Goal: Task Accomplishment & Management: Manage account settings

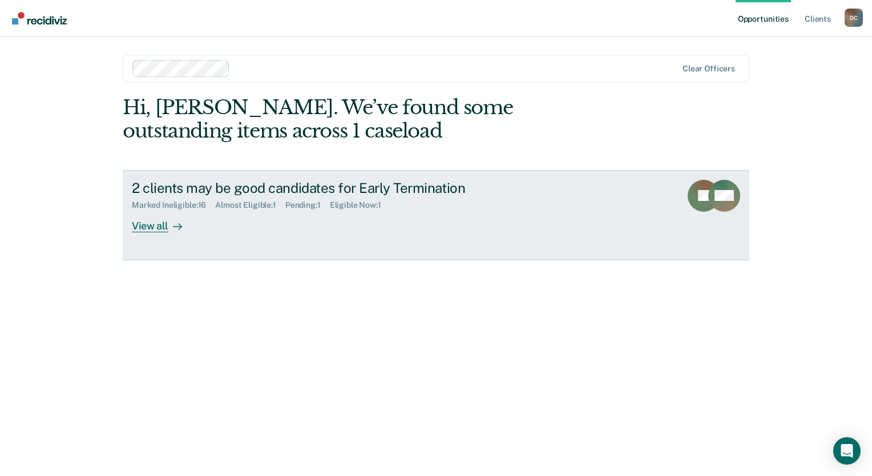
click at [153, 225] on div "View all" at bounding box center [164, 221] width 64 height 22
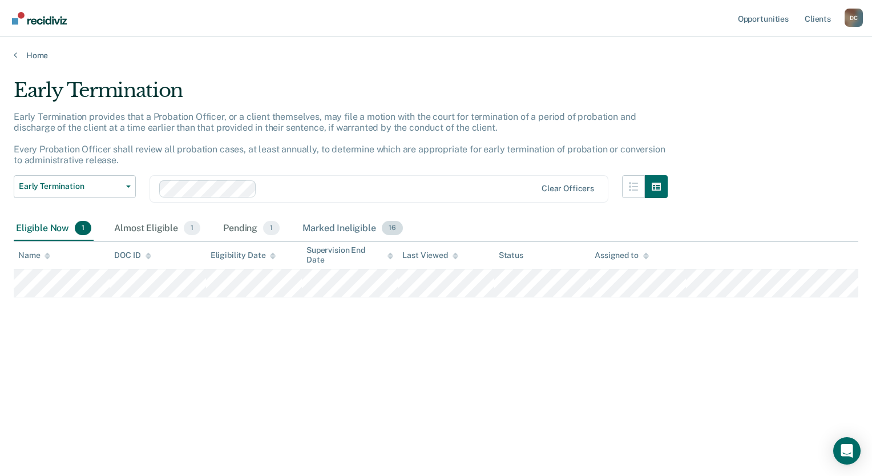
click at [329, 225] on div "Marked Ineligible 16" at bounding box center [352, 228] width 104 height 25
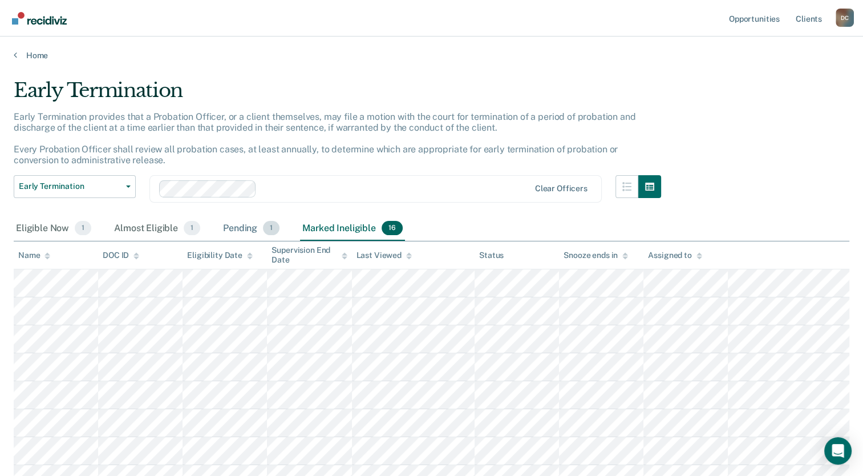
click at [258, 225] on div "Pending 1" at bounding box center [251, 228] width 61 height 25
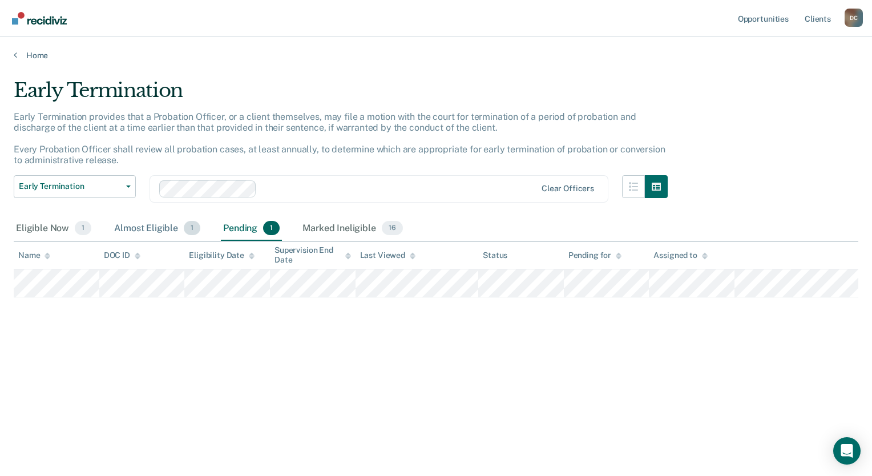
click at [156, 228] on div "Almost Eligible 1" at bounding box center [157, 228] width 91 height 25
click at [52, 227] on div "Eligible Now 1" at bounding box center [54, 228] width 80 height 25
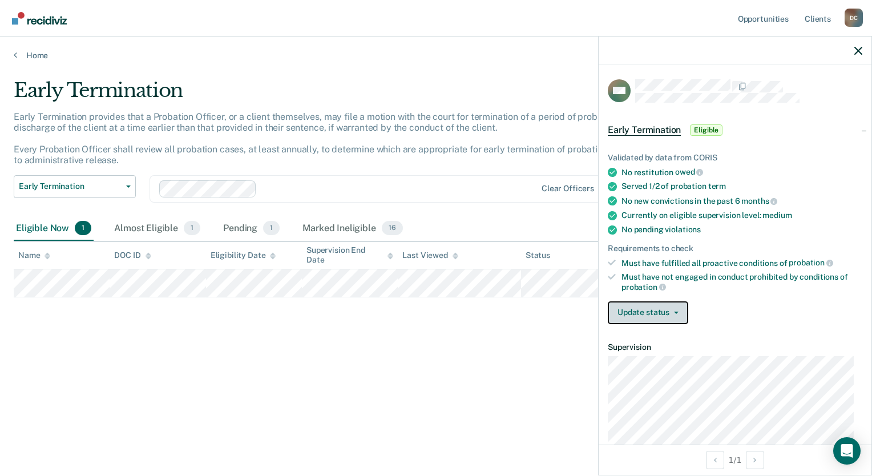
click at [637, 307] on button "Update status" at bounding box center [647, 312] width 80 height 23
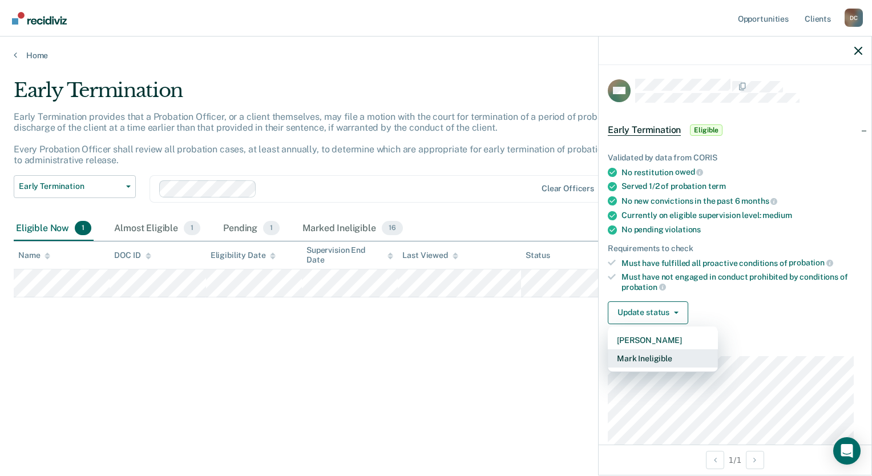
click at [641, 358] on button "Mark Ineligible" at bounding box center [662, 358] width 110 height 18
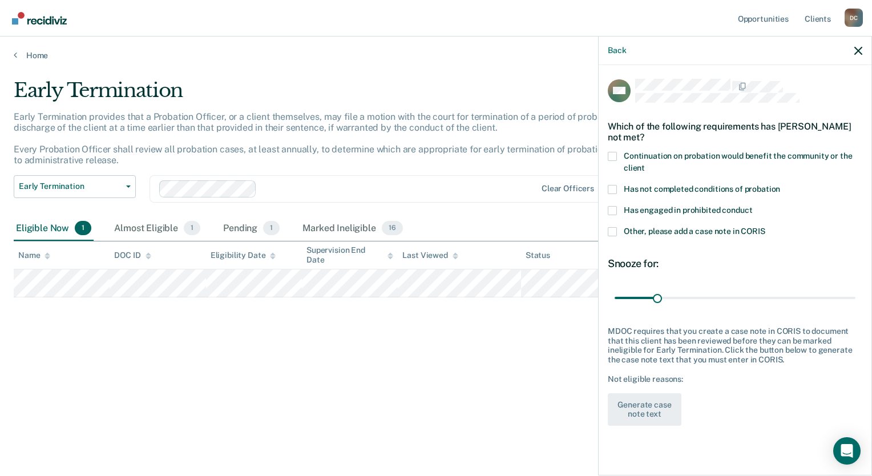
click at [610, 187] on span at bounding box center [611, 189] width 9 height 9
click at [780, 185] on input "Has not completed conditions of probation" at bounding box center [780, 185] width 0 height 0
click at [649, 408] on button "Generate case note text" at bounding box center [644, 409] width 74 height 33
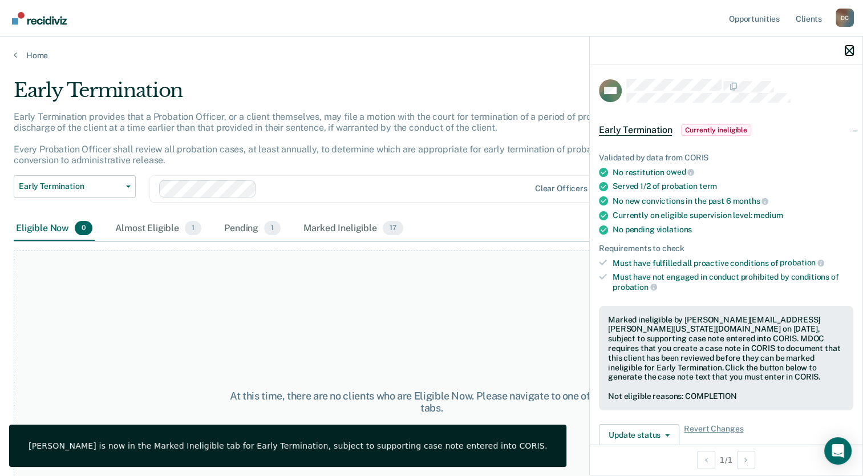
click at [846, 52] on icon "button" at bounding box center [849, 51] width 8 height 8
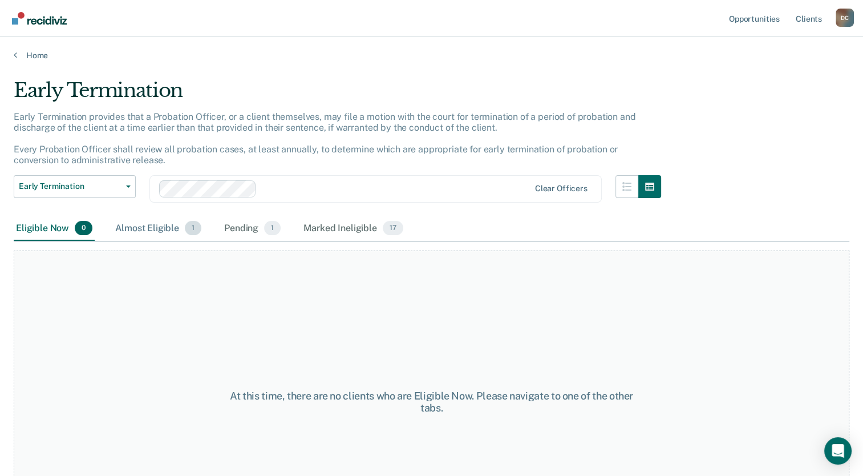
click at [188, 229] on span "1" at bounding box center [193, 228] width 17 height 15
